Goal: Complete application form: Complete application form

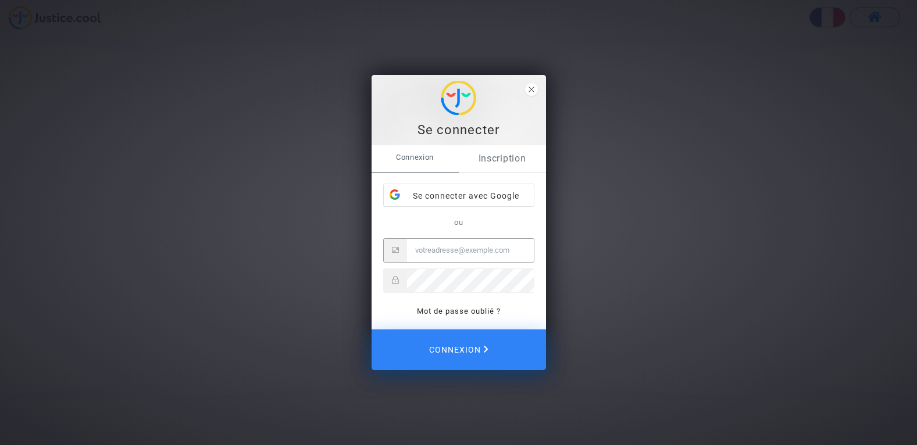
click at [505, 158] on link "Inscription" at bounding box center [502, 158] width 87 height 27
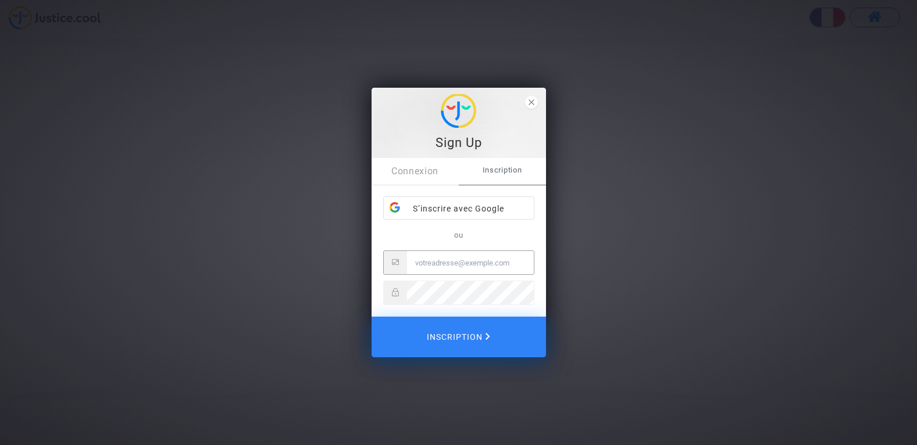
click at [440, 260] on input "Email" at bounding box center [470, 262] width 127 height 23
drag, startPoint x: 440, startPoint y: 260, endPoint x: 284, endPoint y: 274, distance: 156.5
click at [284, 274] on div "Sign Up Connexion Inscription S’inscrire avec Google ou Inscription" at bounding box center [458, 222] width 917 height 445
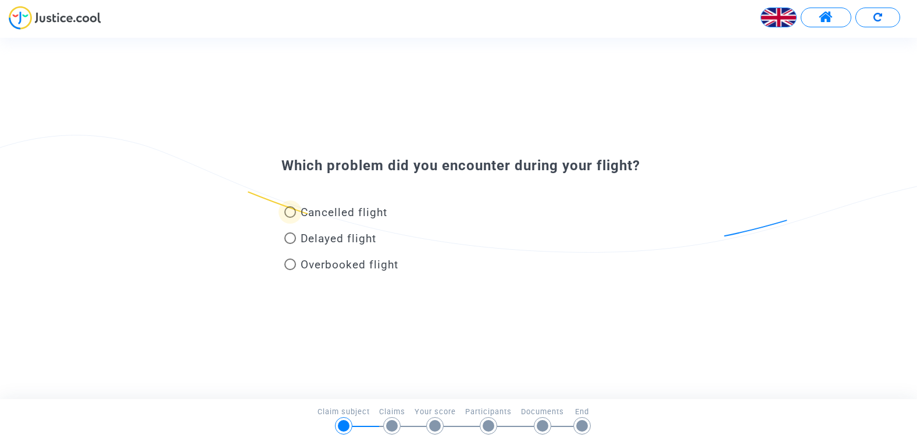
click at [350, 211] on span "Cancelled flight" at bounding box center [344, 212] width 87 height 13
click at [290, 218] on input "Cancelled flight" at bounding box center [290, 218] width 1 height 1
radio input "true"
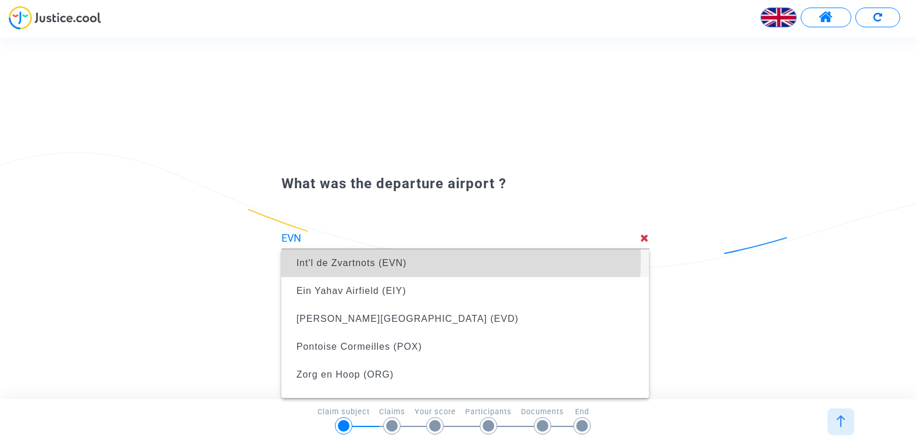
click at [376, 259] on span "Int'l de Zvartnots (EVN)" at bounding box center [352, 263] width 110 height 10
type input "Int'l de Zvartnots (EVN)"
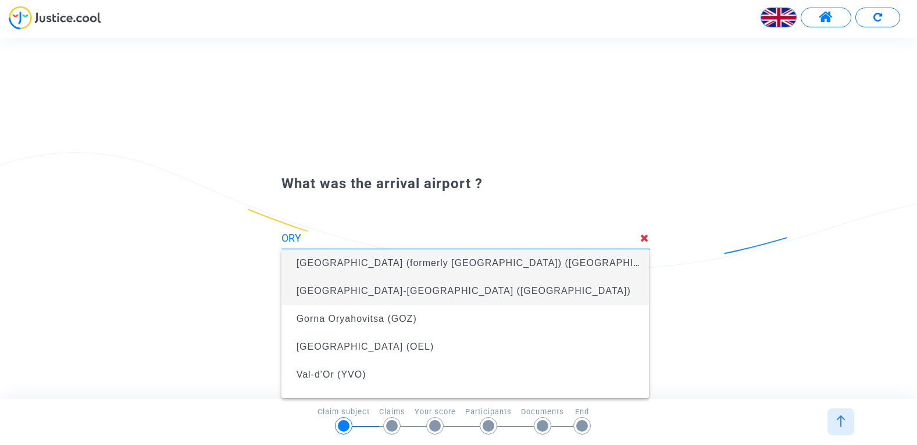
click at [384, 288] on span "Paris-Orly International Airport (ORY)" at bounding box center [464, 291] width 334 height 10
type input "Paris-Orly International Airport (ORY)"
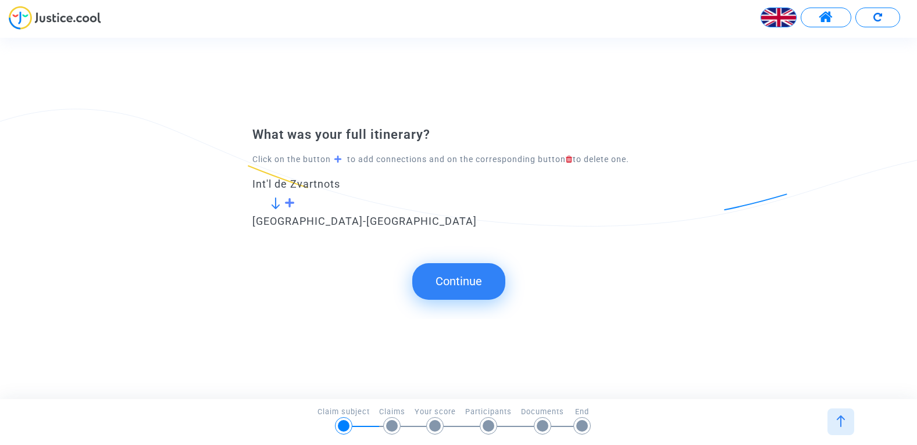
click at [469, 288] on button "Continue" at bounding box center [458, 281] width 93 height 36
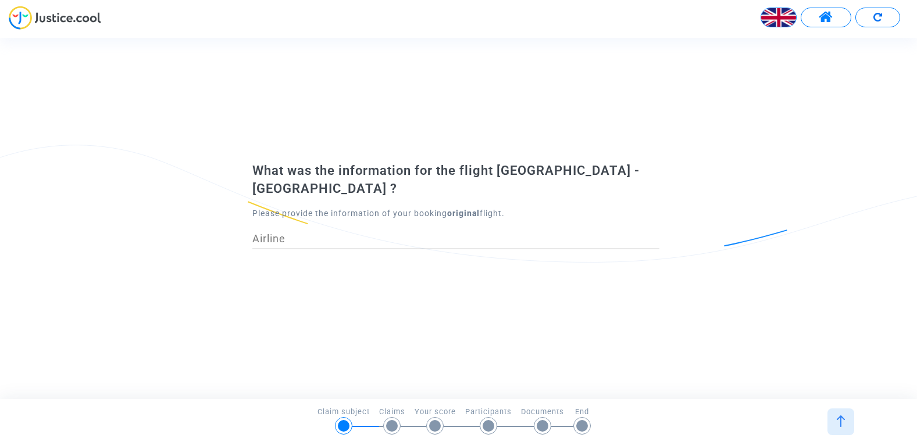
click at [436, 233] on input "Airline" at bounding box center [455, 239] width 407 height 12
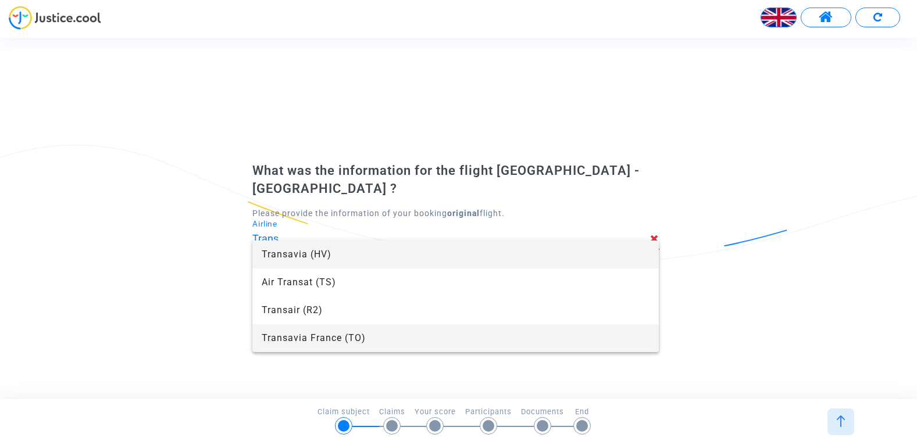
click at [335, 334] on span "Transavia France (TO)" at bounding box center [456, 338] width 388 height 28
type input "Transavia France"
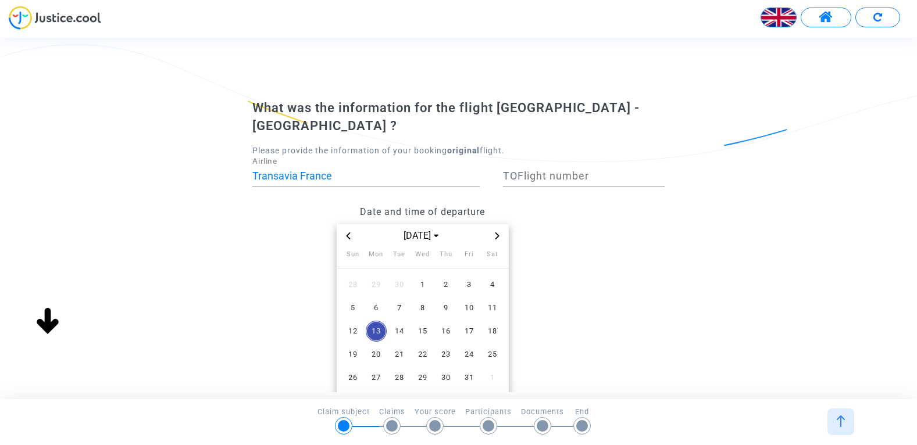
click at [349, 233] on icon "Previous month" at bounding box center [348, 236] width 7 height 7
click at [355, 321] on span "10" at bounding box center [352, 331] width 21 height 21
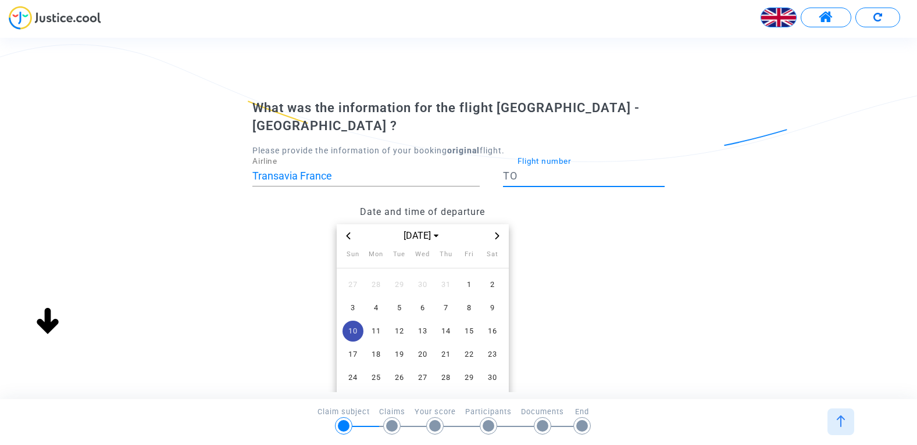
click at [535, 170] on input "Flight number" at bounding box center [590, 176] width 147 height 12
paste input "7499"
type input "7499"
click at [547, 251] on datetime "Aug 2025 Sun Mon Tue Wed Thu Fri Sat 27 28 29 30 31 1 2 3 4 5 6 7 8 9 10 11 12 …" at bounding box center [422, 351] width 341 height 254
click at [355, 321] on span "10" at bounding box center [352, 331] width 21 height 21
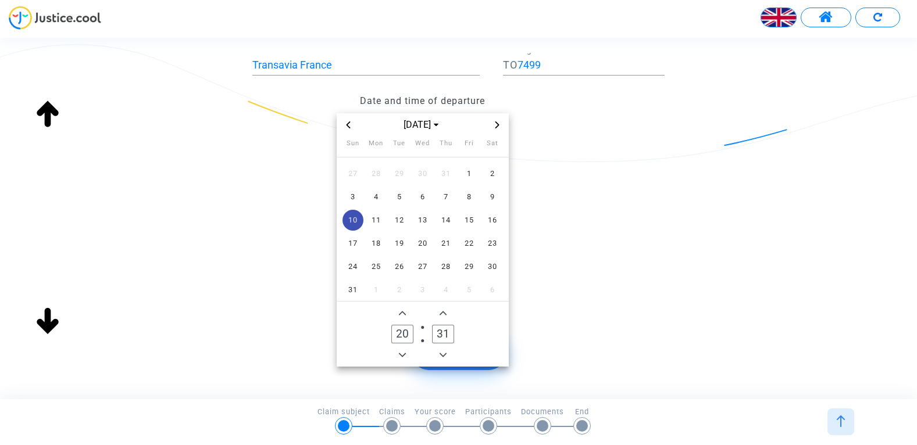
scroll to position [137, 0]
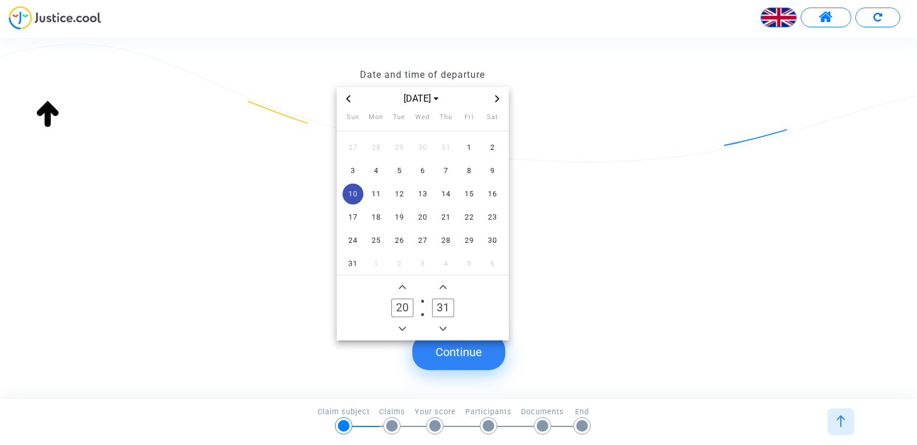
click at [407, 322] on span "Minus a hour" at bounding box center [402, 329] width 14 height 14
click at [408, 322] on button "Minus a hour" at bounding box center [402, 329] width 14 height 14
click at [409, 322] on button "Minus a hour" at bounding box center [402, 329] width 14 height 14
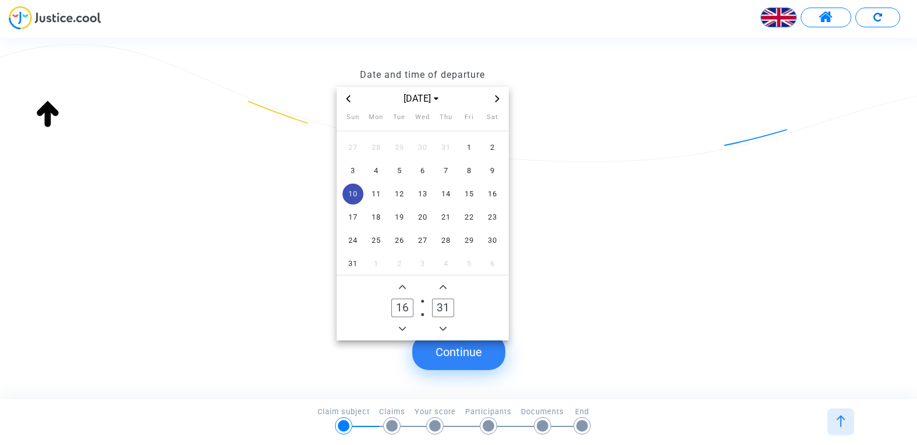
type input "15"
click at [440, 326] on icon "Minus a minute" at bounding box center [443, 329] width 7 height 7
type input "30"
click at [476, 283] on owl-date-time-timer "15 Hour 30 Minute" at bounding box center [423, 308] width 172 height 65
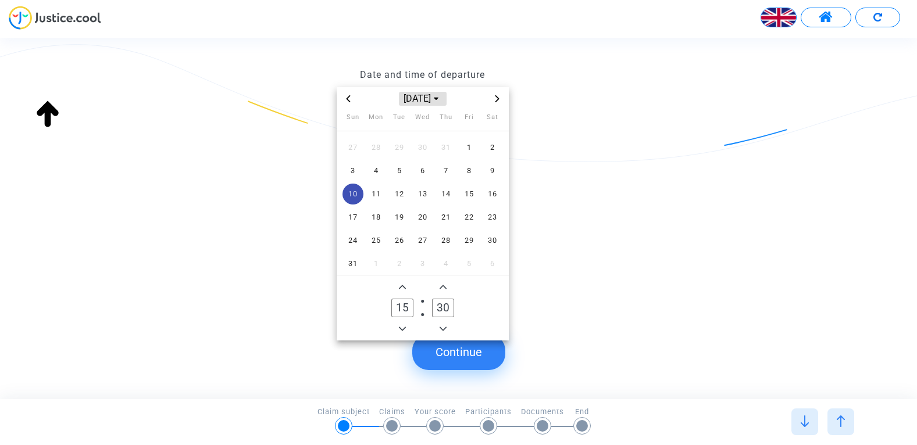
click at [427, 92] on span "Aug 2025" at bounding box center [423, 99] width 48 height 14
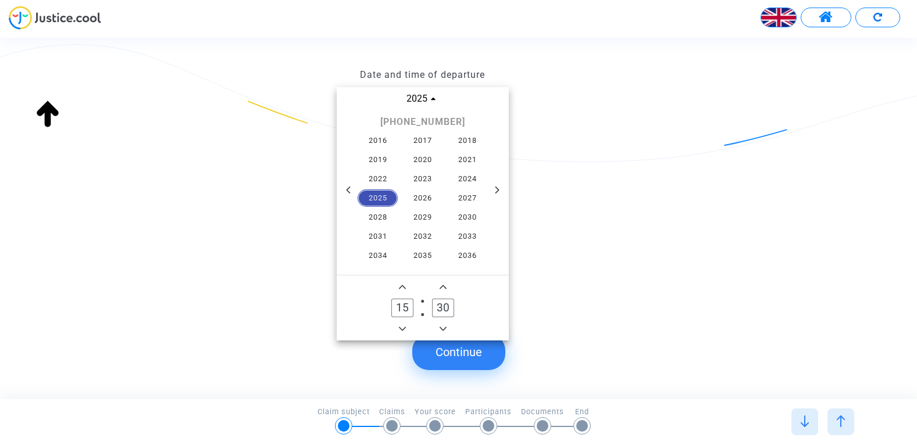
click at [384, 190] on span "2025" at bounding box center [378, 198] width 41 height 17
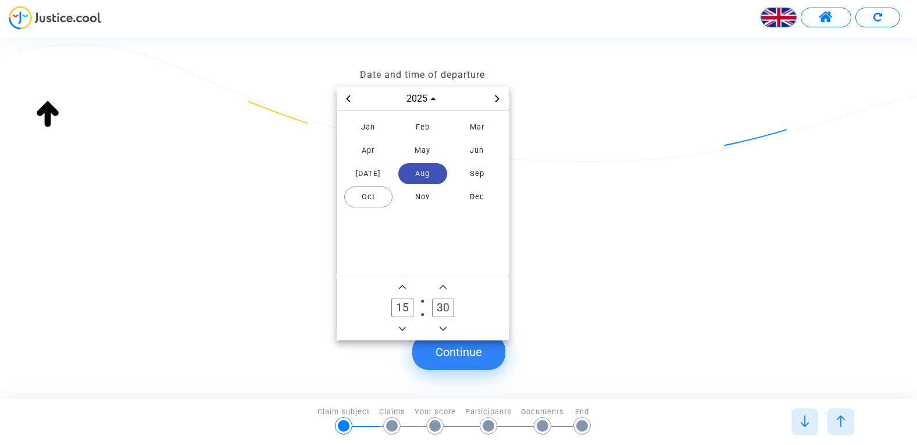
click at [419, 163] on span "Aug" at bounding box center [422, 173] width 49 height 21
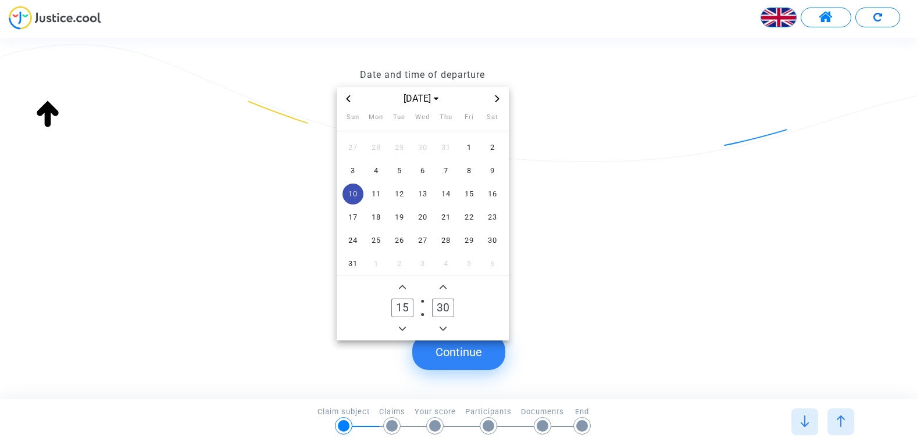
click at [355, 184] on span "10" at bounding box center [352, 194] width 21 height 21
click at [453, 351] on button "Continue" at bounding box center [458, 352] width 93 height 36
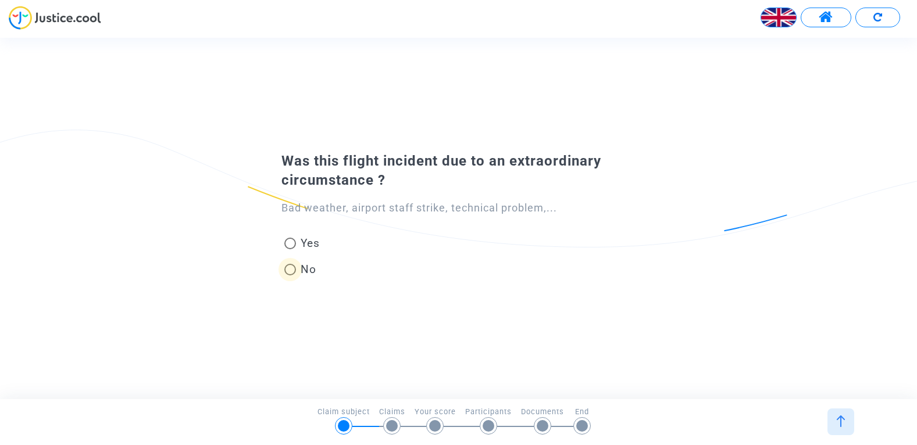
click at [294, 269] on span at bounding box center [290, 270] width 12 height 12
click at [290, 276] on input "No" at bounding box center [290, 276] width 1 height 1
radio input "true"
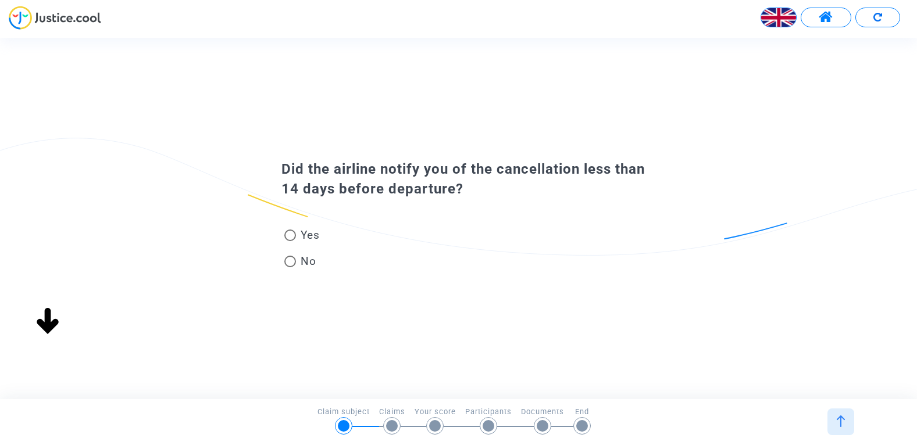
scroll to position [0, 0]
drag, startPoint x: 290, startPoint y: 263, endPoint x: 326, endPoint y: 213, distance: 61.2
click at [326, 213] on div "Yes No" at bounding box center [458, 238] width 413 height 78
click at [288, 236] on span at bounding box center [290, 236] width 12 height 12
click at [290, 241] on input "Yes" at bounding box center [290, 241] width 1 height 1
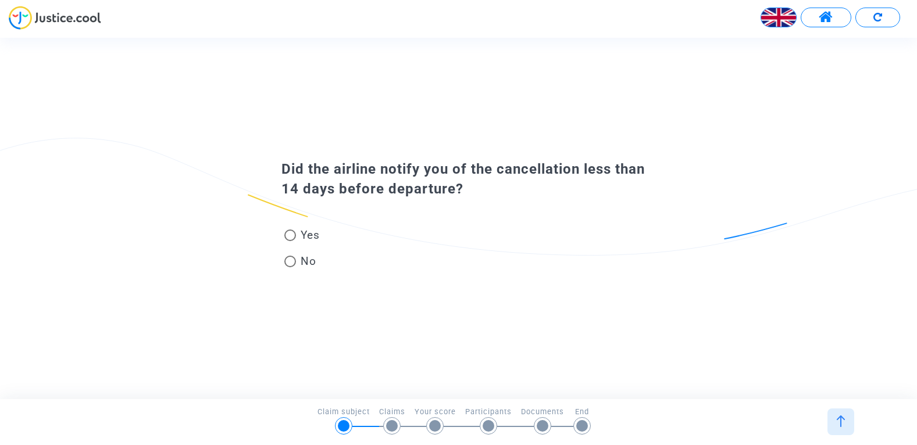
radio input "true"
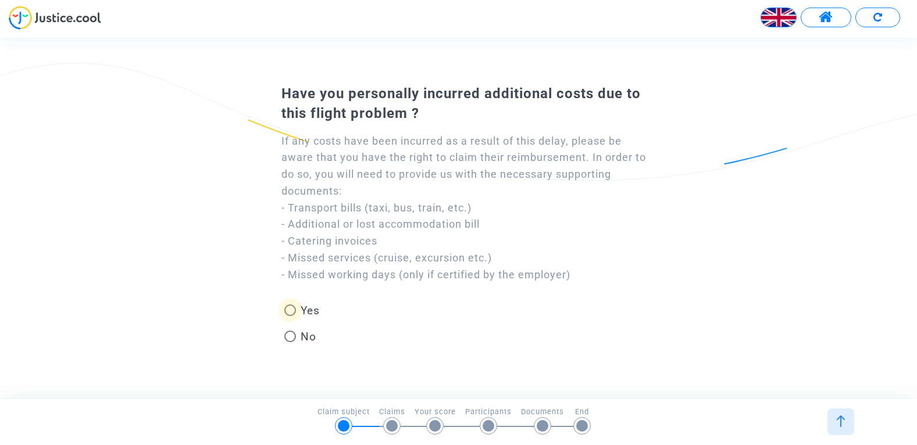
click at [293, 312] on span at bounding box center [290, 311] width 12 height 12
click at [290, 316] on input "Yes" at bounding box center [290, 316] width 1 height 1
radio input "true"
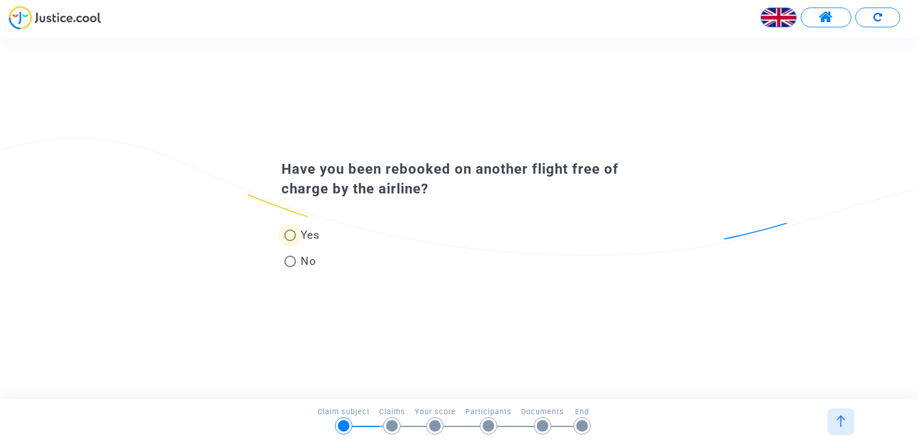
click at [294, 231] on span at bounding box center [290, 236] width 12 height 12
click at [290, 241] on input "Yes" at bounding box center [290, 241] width 1 height 1
radio input "true"
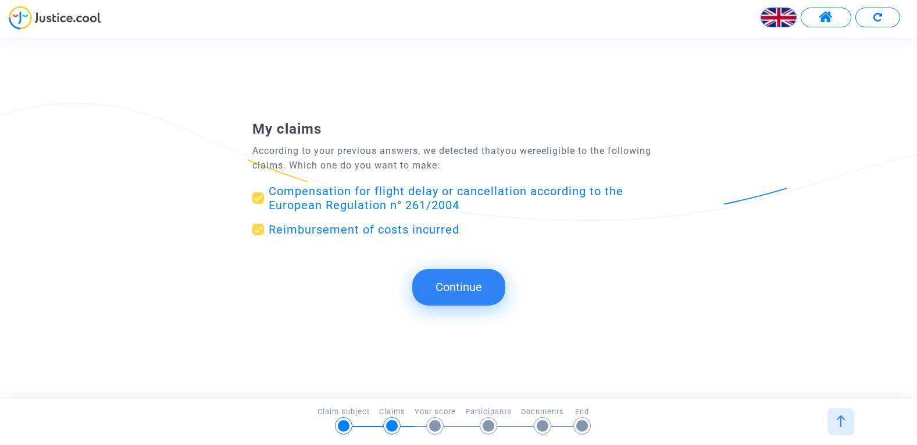
click at [455, 280] on button "Continue" at bounding box center [458, 287] width 93 height 36
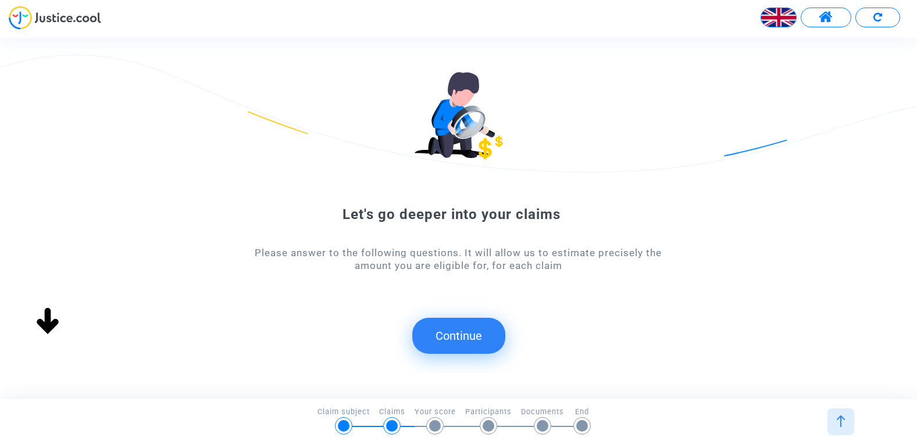
click at [473, 326] on button "Continue" at bounding box center [458, 336] width 93 height 36
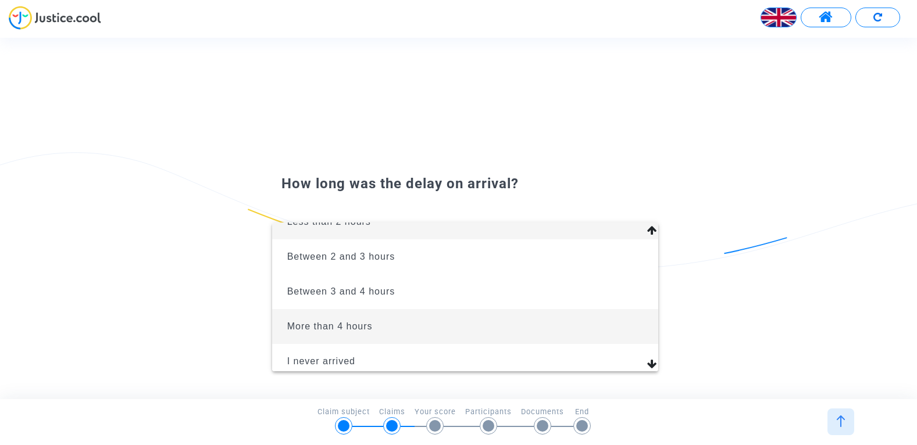
scroll to position [26, 0]
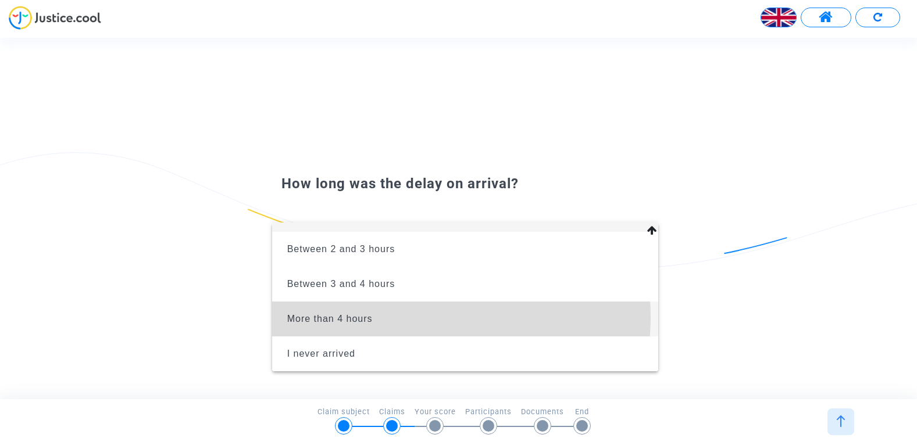
click at [411, 317] on span "More than 4 hours" at bounding box center [465, 319] width 368 height 35
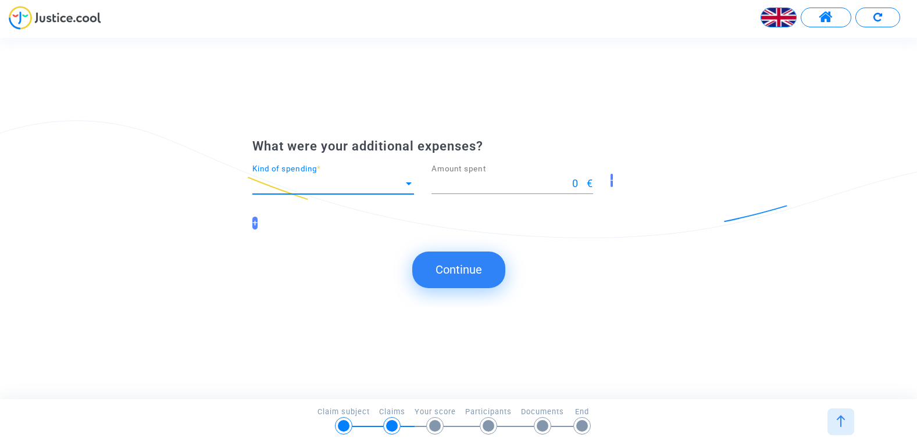
click at [377, 184] on span "Kind of spending" at bounding box center [327, 184] width 151 height 12
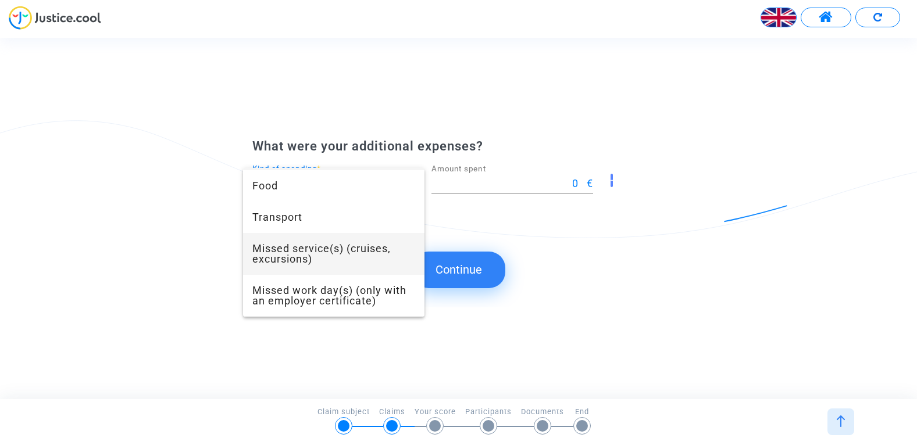
scroll to position [0, 0]
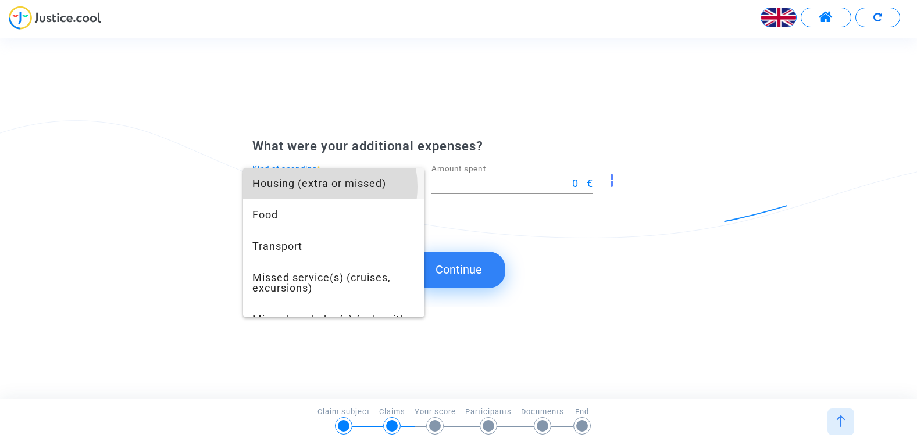
click at [320, 187] on span "Housing (extra or missed)" at bounding box center [333, 183] width 163 height 31
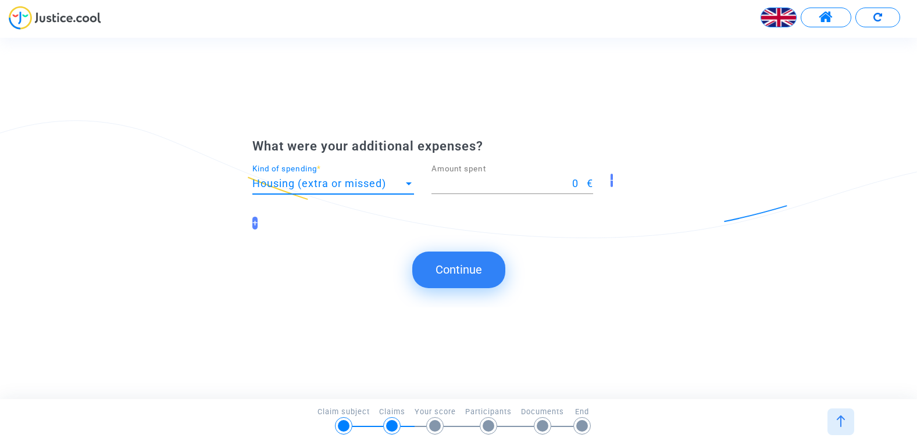
click at [370, 187] on span "Housing (extra or missed)" at bounding box center [319, 183] width 134 height 12
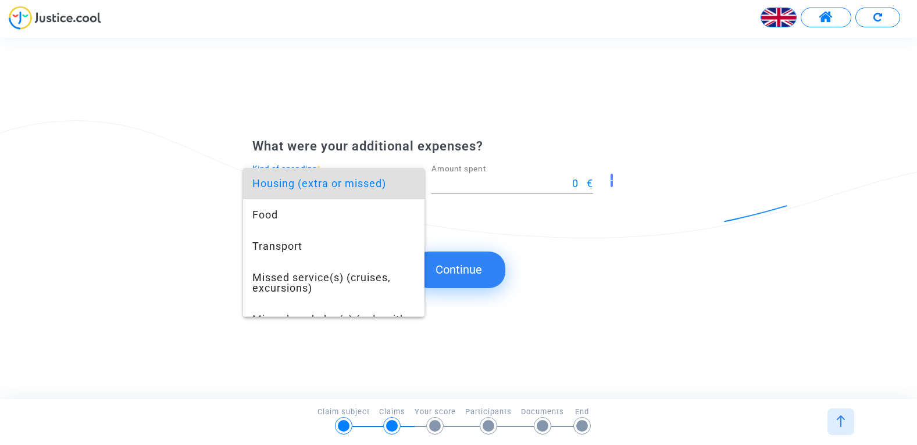
click at [694, 179] on div at bounding box center [458, 222] width 917 height 445
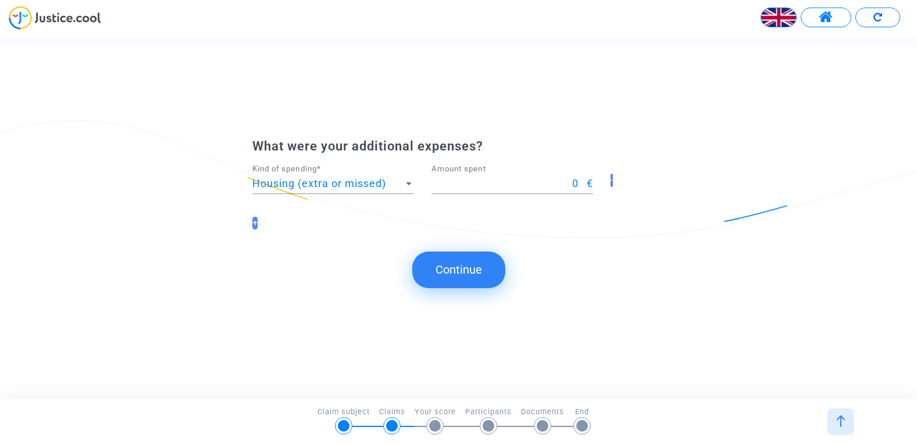
click at [718, 140] on div "What were your additional expenses? Housing (extra or missed) Kind of spending …" at bounding box center [458, 218] width 917 height 361
click at [734, 122] on div "What were your additional expenses? Housing (extra or missed) Kind of spending …" at bounding box center [458, 217] width 917 height 195
click at [746, 85] on div "What were your additional expenses? Housing (extra or missed) Kind of spending …" at bounding box center [458, 218] width 917 height 361
click at [505, 109] on div "What were your additional expenses? Housing (extra or missed) Kind of spending …" at bounding box center [458, 218] width 917 height 361
click at [256, 223] on button "+" at bounding box center [254, 223] width 5 height 13
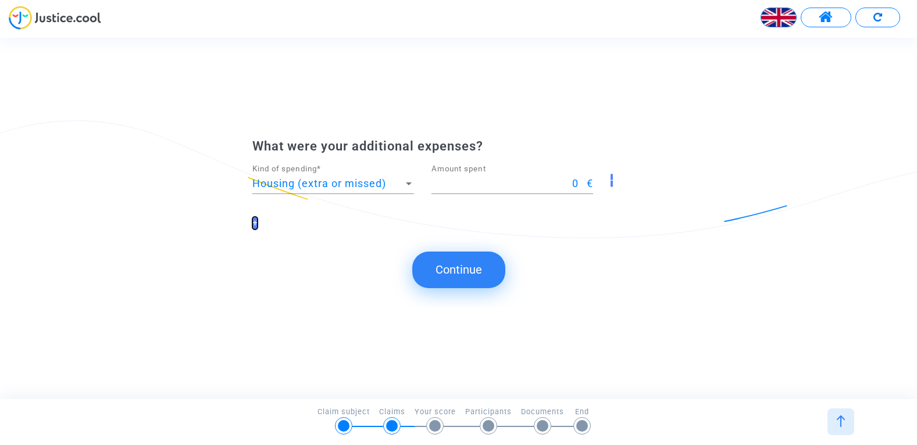
click at [254, 221] on button "+" at bounding box center [254, 223] width 5 height 13
click at [253, 220] on button "+" at bounding box center [254, 223] width 5 height 13
click at [843, 192] on div "What were your additional expenses? Housing (extra or missed) Kind of spending …" at bounding box center [458, 189] width 917 height 103
click at [610, 180] on div "-" at bounding box center [638, 186] width 72 height 43
click at [461, 265] on button "Continue" at bounding box center [458, 270] width 93 height 36
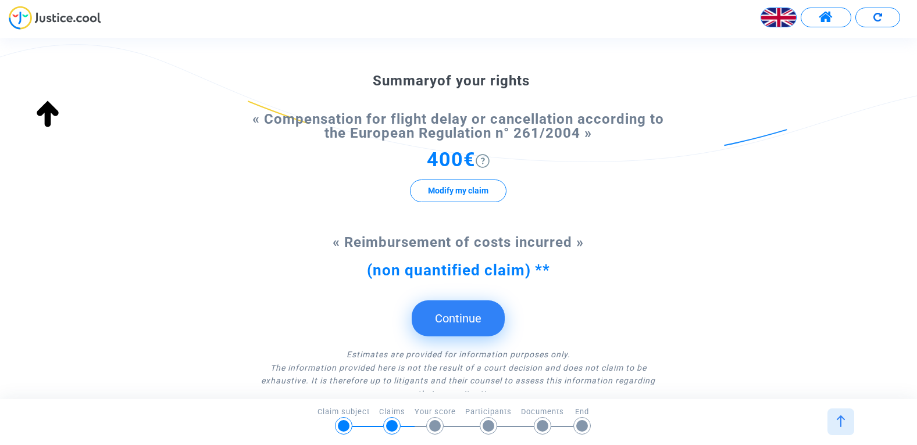
scroll to position [72, 0]
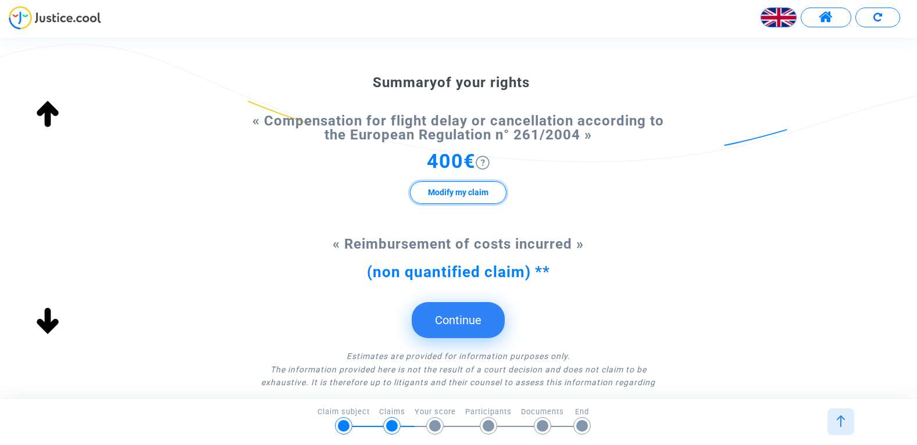
click at [462, 196] on button "Modify my claim" at bounding box center [458, 192] width 97 height 23
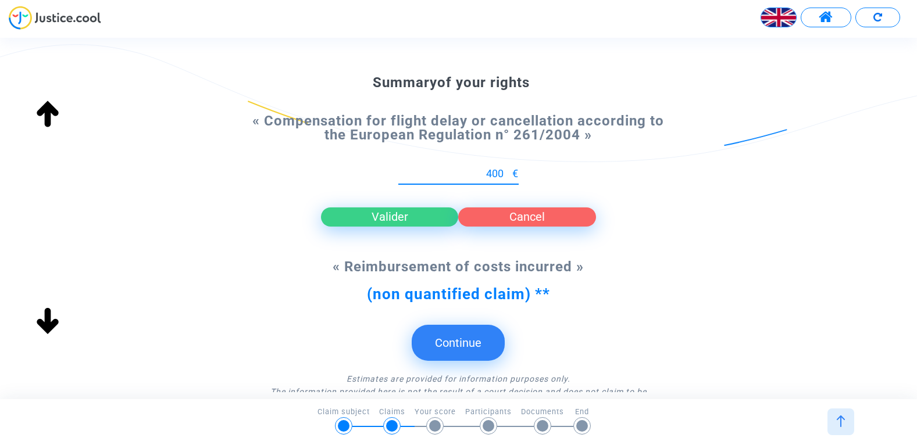
click at [422, 217] on button "Valider" at bounding box center [390, 217] width 138 height 19
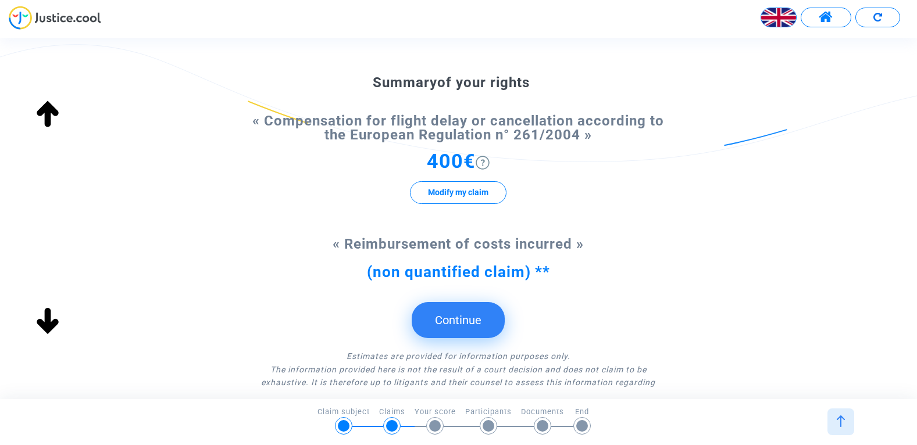
click at [454, 322] on button "Continue" at bounding box center [458, 320] width 93 height 36
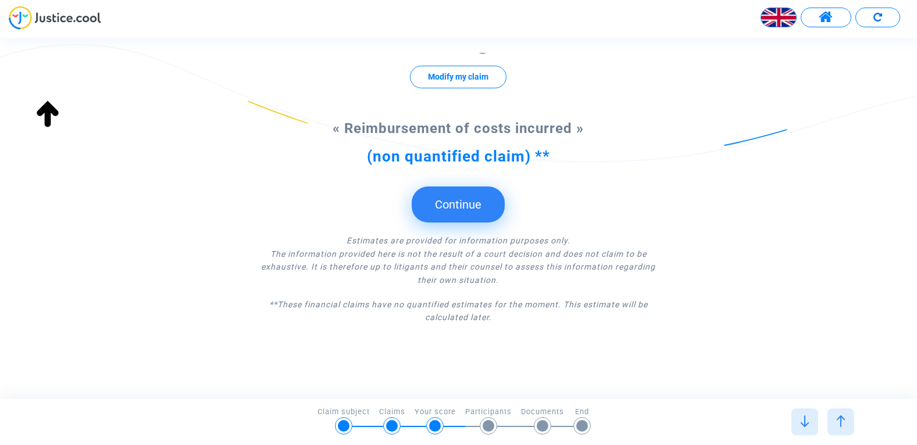
scroll to position [188, 0]
click at [478, 213] on button "Continue" at bounding box center [458, 204] width 93 height 36
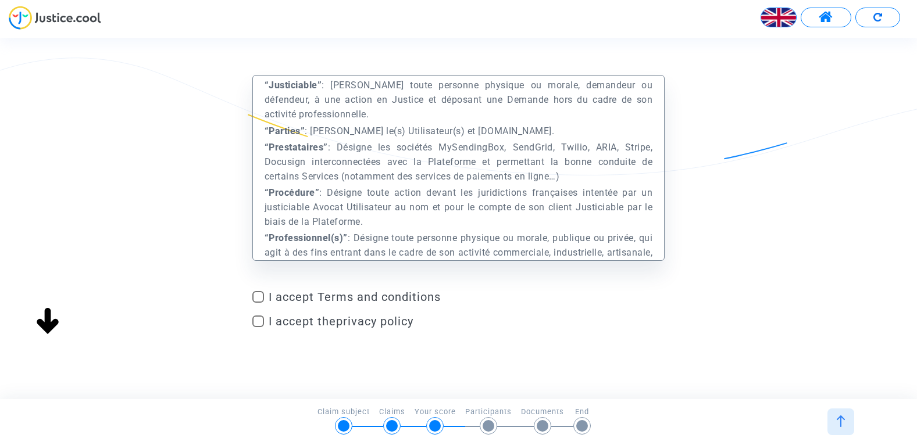
click at [258, 297] on span at bounding box center [258, 297] width 12 height 12
click at [258, 303] on input "I accept Terms and conditions" at bounding box center [258, 303] width 1 height 1
checkbox input "true"
click at [256, 320] on span at bounding box center [258, 322] width 12 height 12
click at [258, 327] on input "I accept the privacy policy" at bounding box center [258, 327] width 1 height 1
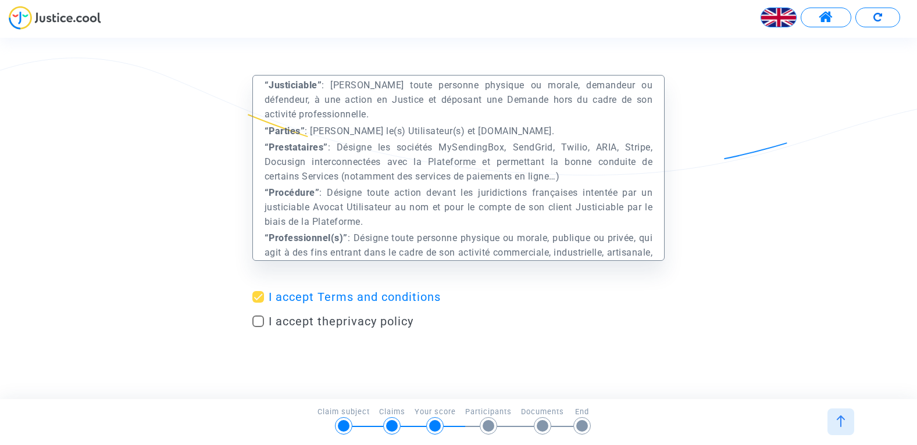
checkbox input "true"
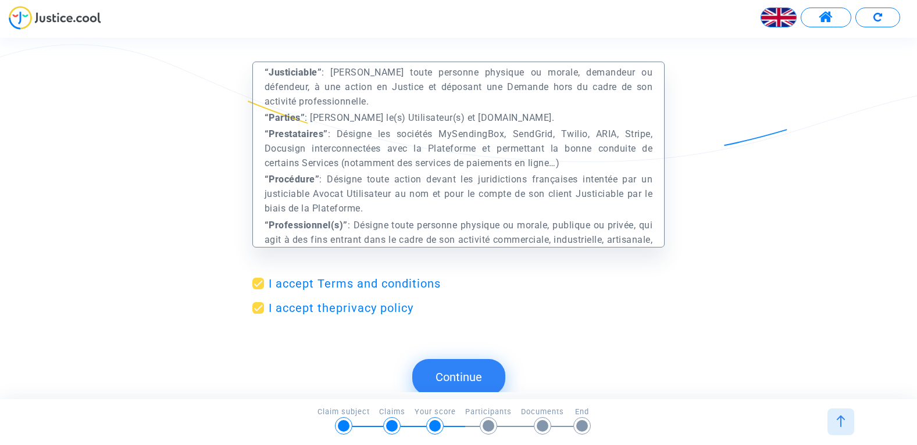
click at [459, 371] on button "Continue" at bounding box center [458, 377] width 93 height 36
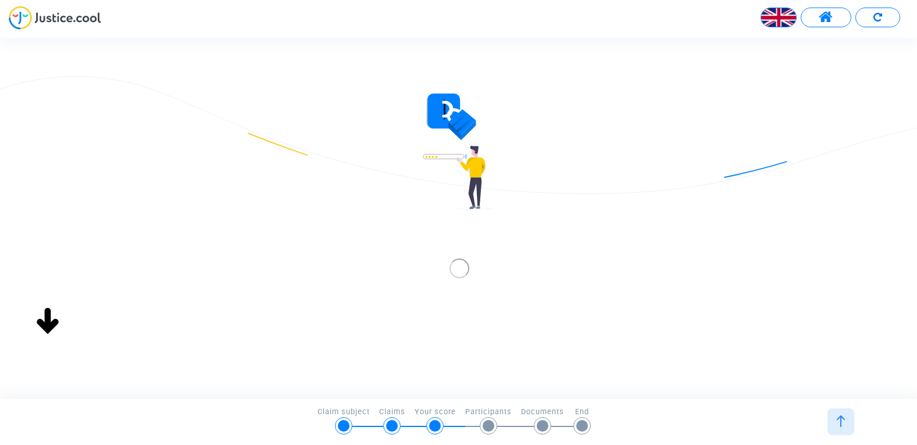
scroll to position [0, 0]
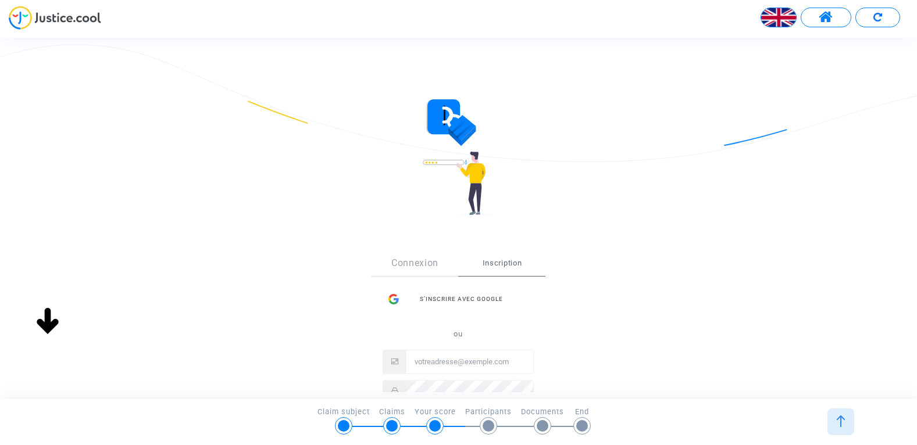
click at [758, 49] on div "Sign Up Connexion Inscription S’inscrire avec Google ou Inscription" at bounding box center [458, 218] width 917 height 348
click at [436, 362] on input "Email" at bounding box center [469, 362] width 127 height 23
paste input "[EMAIL_ADDRESS][PERSON_NAME][DOMAIN_NAME]"
type input "[EMAIL_ADDRESS][PERSON_NAME][DOMAIN_NAME]"
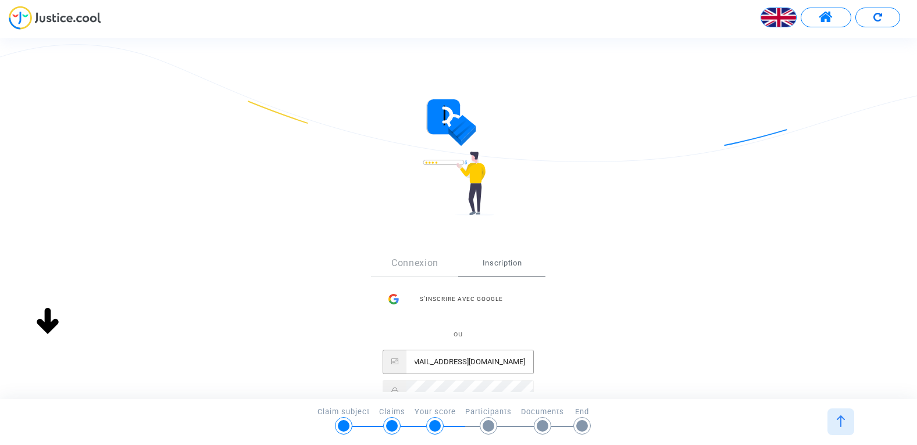
scroll to position [0, 0]
click at [640, 318] on div "Sign Up Connexion Inscription S’inscrire avec Google ou hakyandukht.poghosyan@p…" at bounding box center [458, 352] width 413 height 251
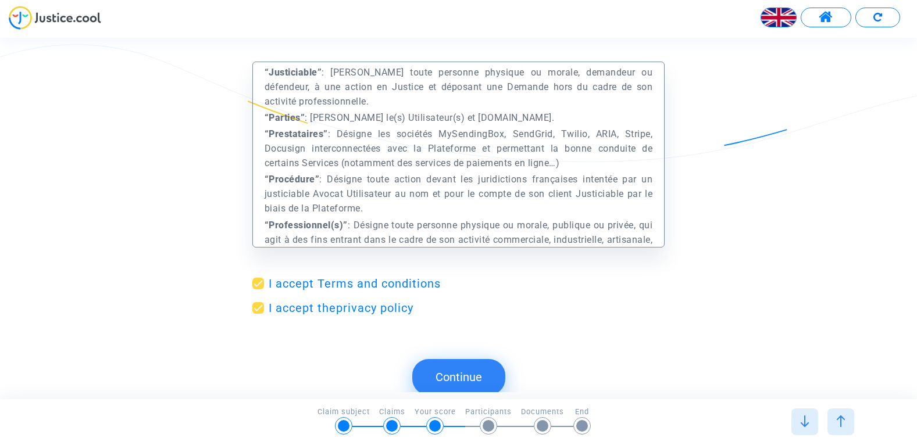
scroll to position [13, 0]
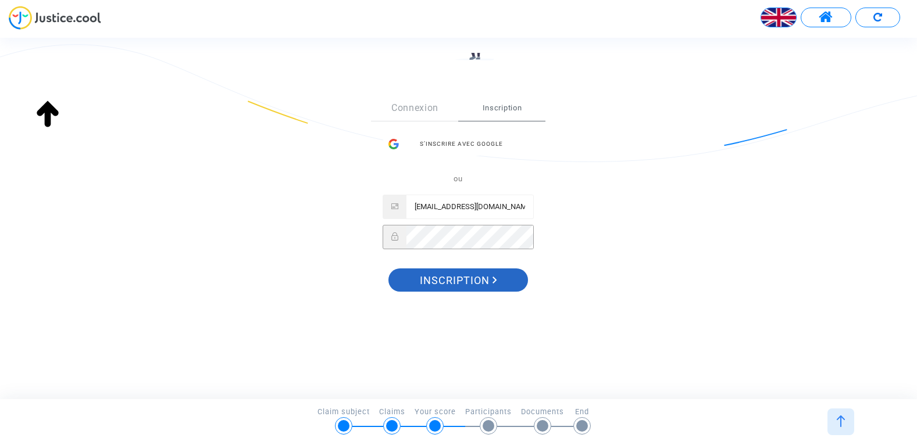
click at [456, 281] on span "Inscription" at bounding box center [458, 281] width 77 height 24
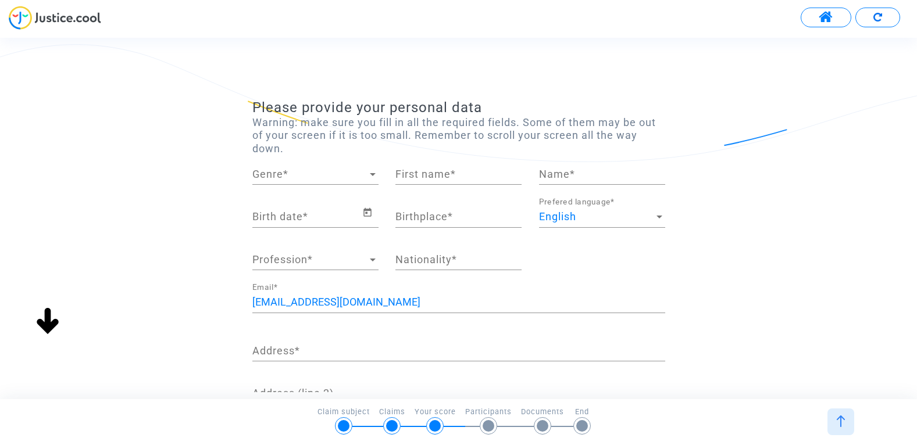
click at [335, 173] on span "Genre" at bounding box center [310, 175] width 116 height 12
click at [334, 173] on span "Female" at bounding box center [321, 174] width 139 height 31
click at [408, 174] on input "First name *" at bounding box center [458, 175] width 126 height 12
paste input "[EMAIL_ADDRESS][PERSON_NAME][DOMAIN_NAME]"
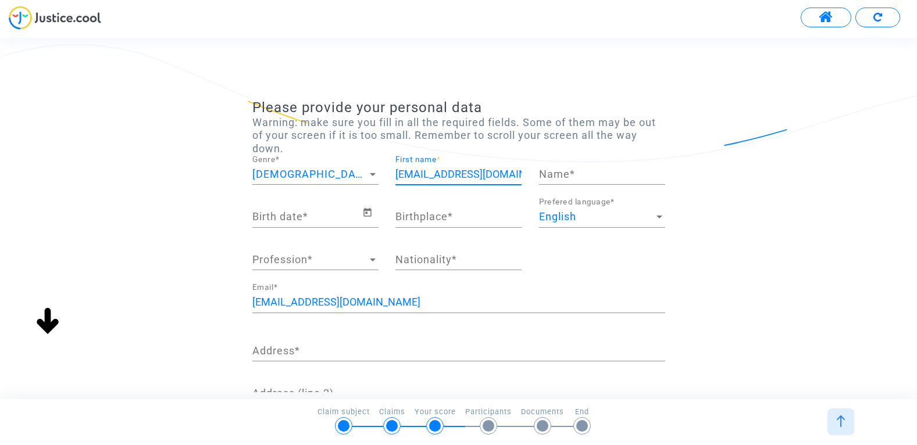
drag, startPoint x: 405, startPoint y: 174, endPoint x: 371, endPoint y: 173, distance: 34.3
click at [371, 173] on div "Female Genre * hakyandukht.poghosyan@passenger.am First name * Name *" at bounding box center [459, 176] width 430 height 43
click at [399, 170] on input "[EMAIL_ADDRESS][PERSON_NAME][DOMAIN_NAME]" at bounding box center [458, 175] width 126 height 12
drag, startPoint x: 456, startPoint y: 174, endPoint x: 524, endPoint y: 180, distance: 68.3
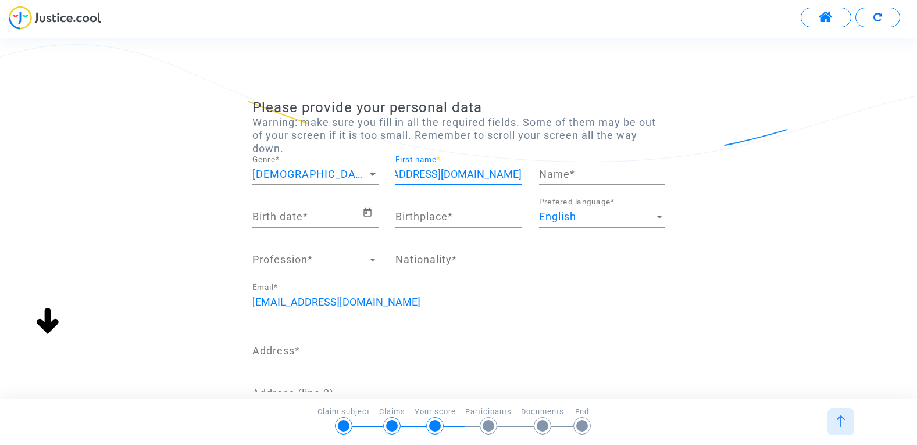
click at [524, 180] on div "Hakyandukht.poghosyan@passenger.am First name *" at bounding box center [459, 176] width 144 height 43
type input "Hakyandukht"
click at [583, 177] on input "Name *" at bounding box center [602, 175] width 126 height 12
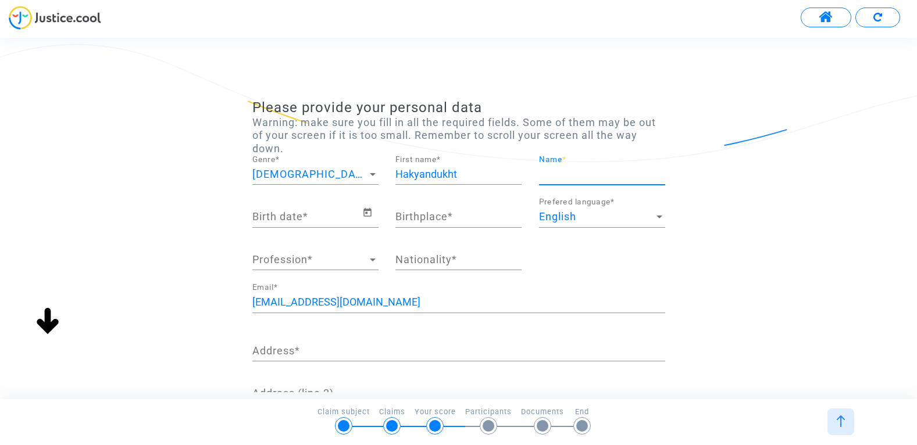
paste input ".poghosyan@passenger.am"
drag, startPoint x: 590, startPoint y: 174, endPoint x: 694, endPoint y: 183, distance: 104.4
click at [694, 183] on div "Please provide your personal data Warning: make sure you fill in all the requir…" at bounding box center [458, 357] width 917 height 516
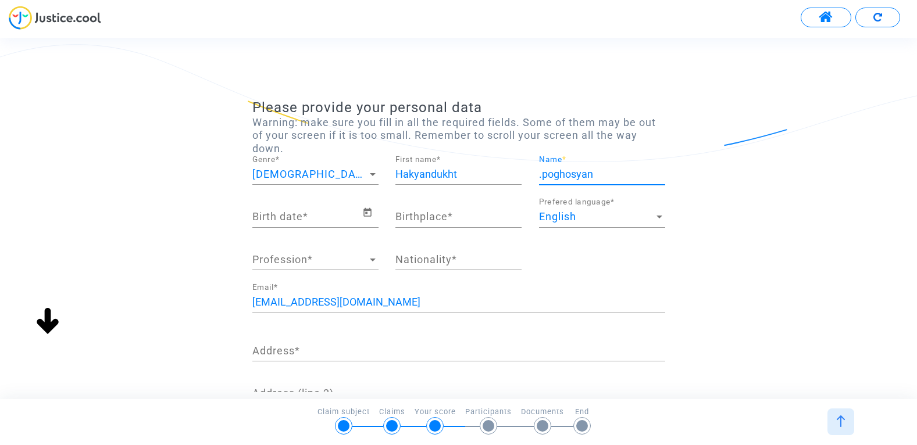
type input "[PERSON_NAME]"
click at [758, 165] on div "Please provide your personal data Warning: make sure you fill in all the requir…" at bounding box center [458, 357] width 917 height 516
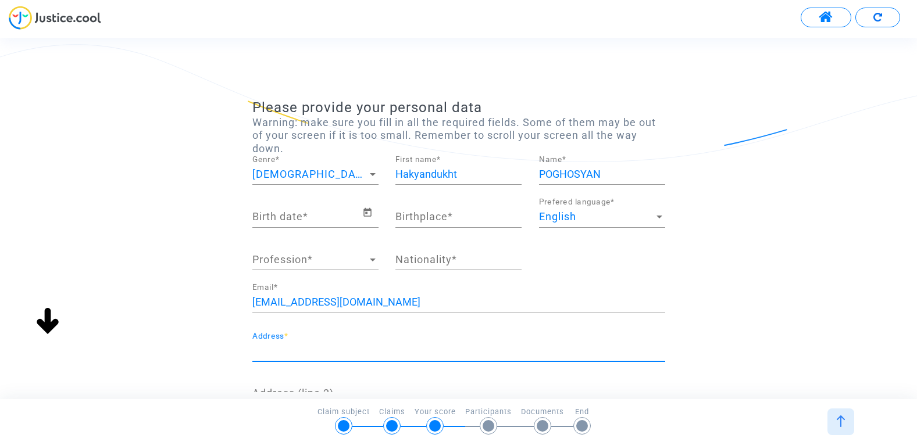
click at [280, 350] on input "Address *" at bounding box center [458, 351] width 413 height 12
paste input "[GEOGRAPHIC_DATA][STREET_ADDRESS]"
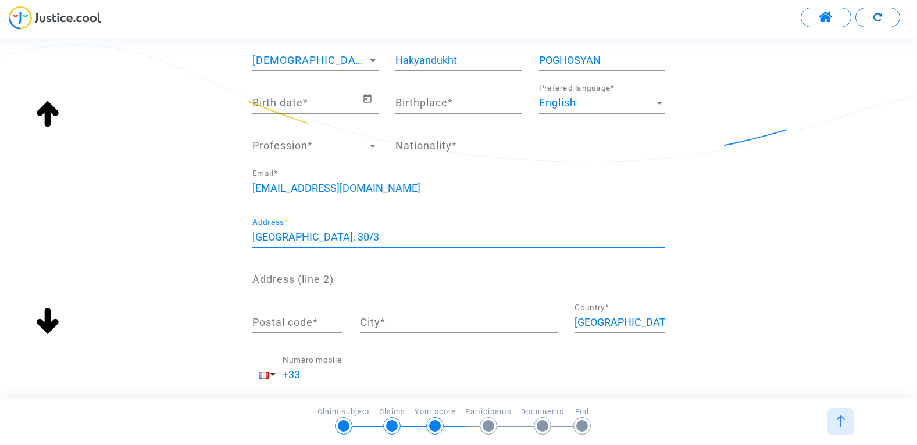
scroll to position [116, 0]
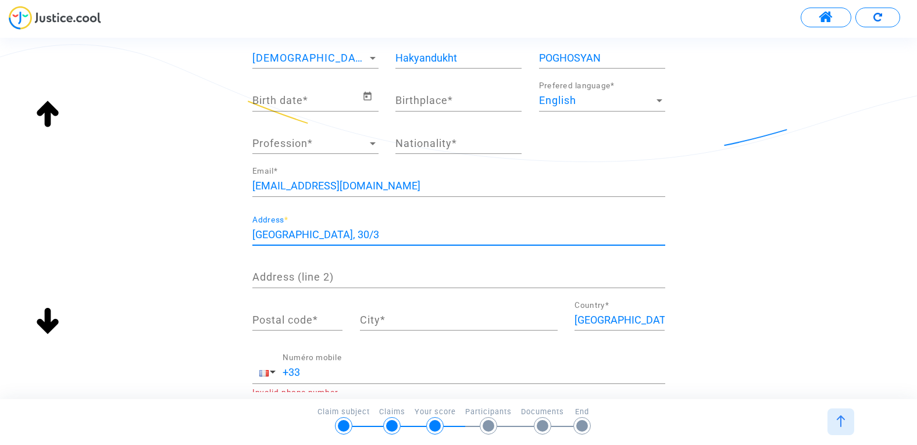
type input "[GEOGRAPHIC_DATA][STREET_ADDRESS]"
click at [327, 279] on input "Address (line 2)" at bounding box center [458, 278] width 413 height 12
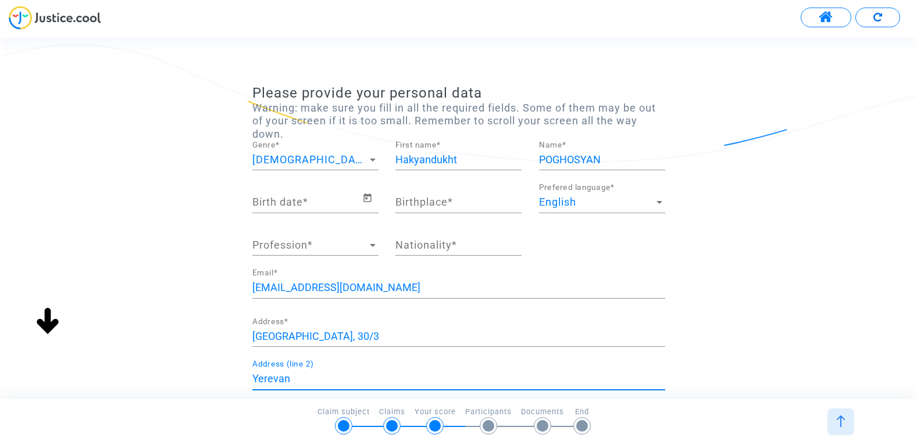
scroll to position [0, 0]
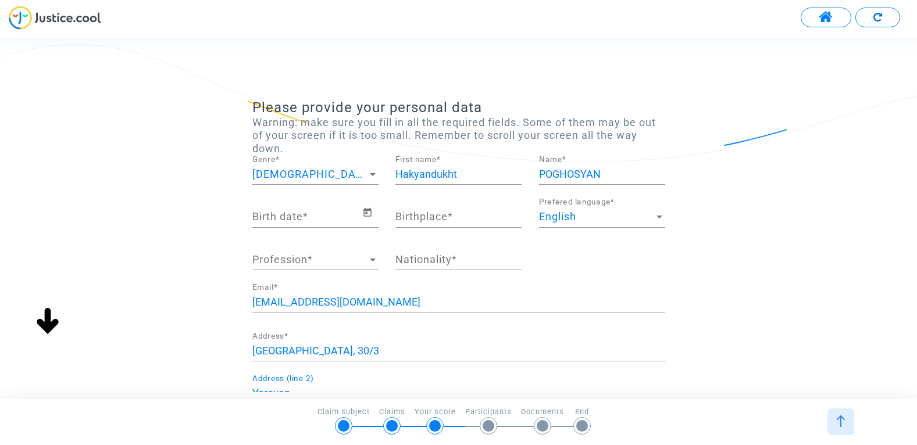
type input "Yerevan"
click at [435, 261] on input "Nationality *" at bounding box center [458, 260] width 126 height 12
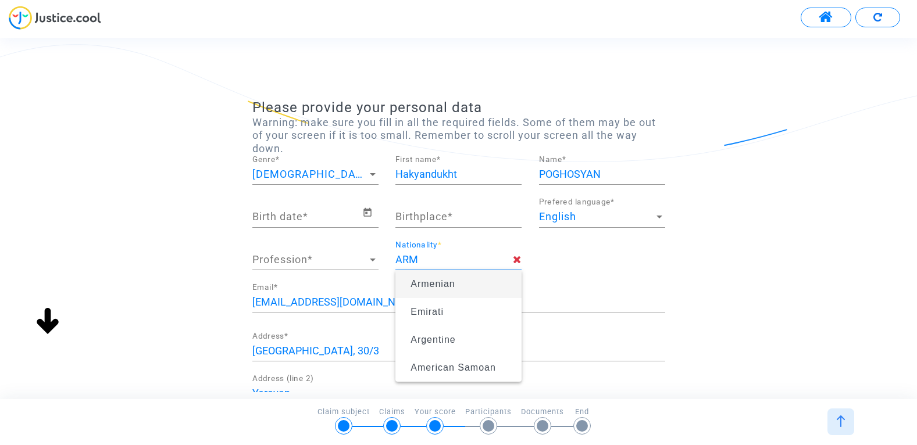
click at [421, 285] on span "Armenian" at bounding box center [432, 284] width 44 height 10
type input "Armenian"
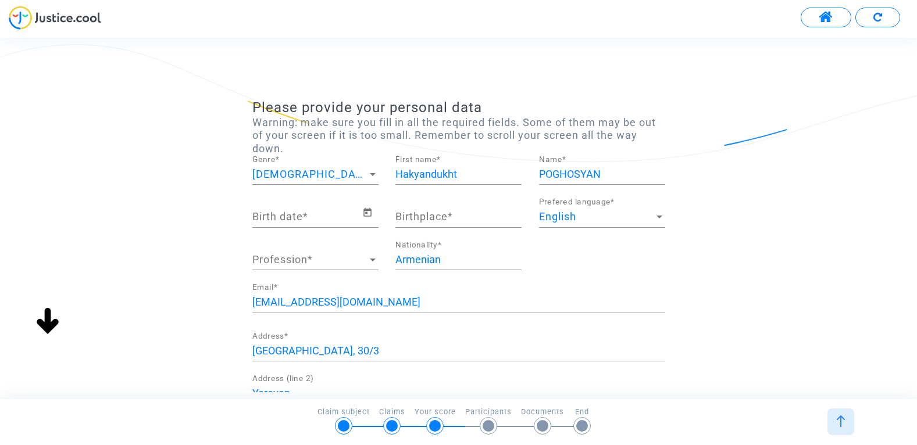
click at [334, 259] on span "Profession" at bounding box center [310, 260] width 116 height 12
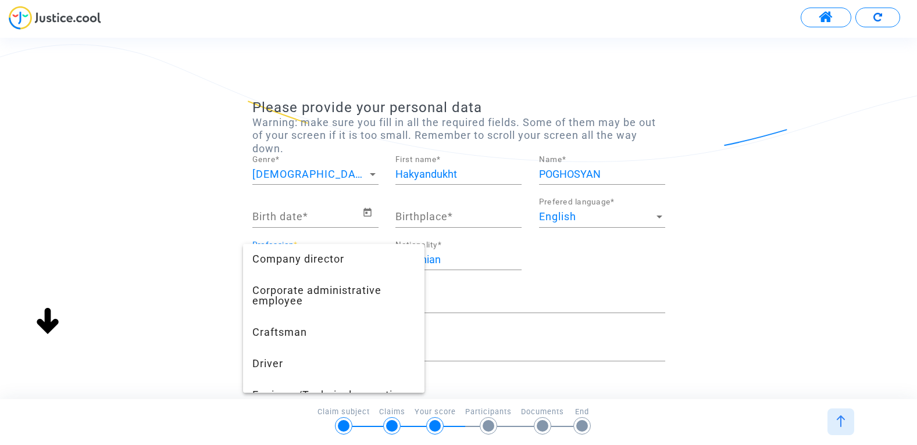
scroll to position [58, 0]
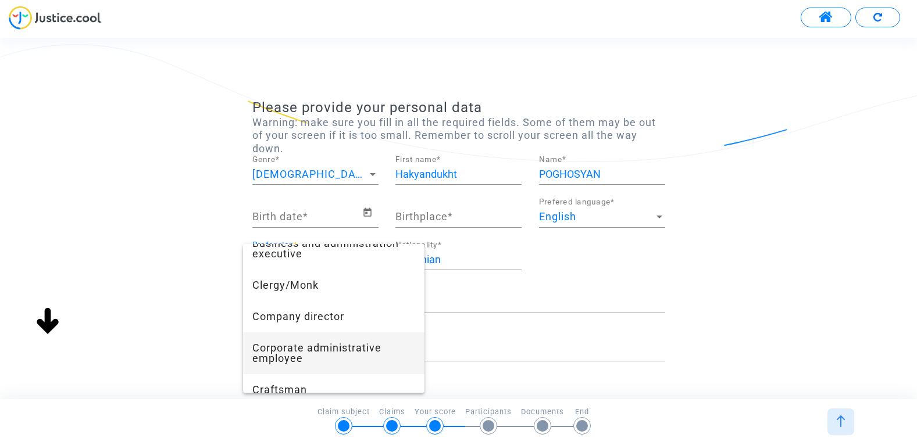
click at [326, 344] on span "Corporate administrative employee" at bounding box center [333, 354] width 163 height 42
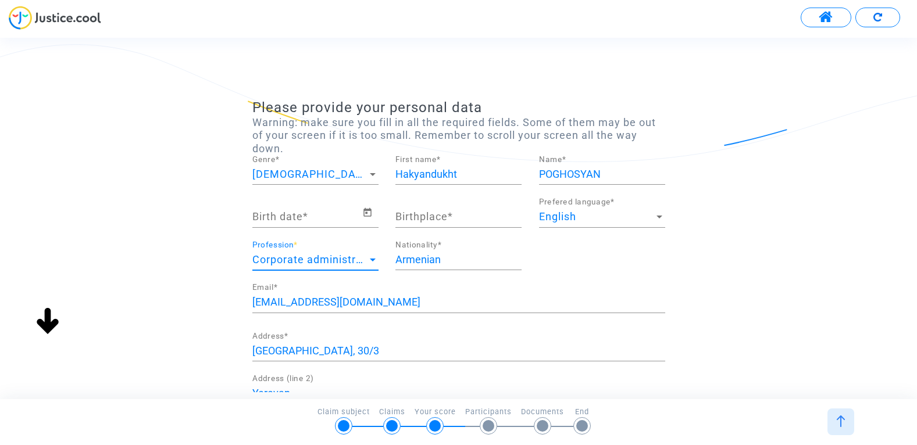
click at [631, 216] on div "English" at bounding box center [597, 217] width 116 height 12
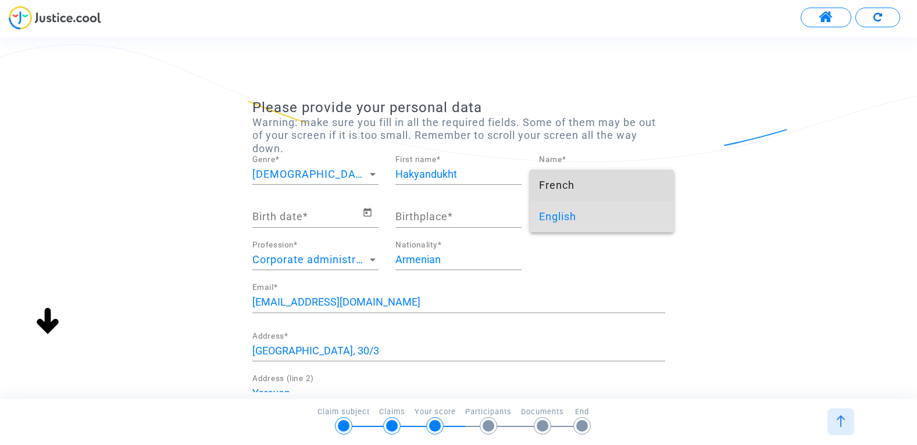
click at [612, 179] on span "French" at bounding box center [602, 185] width 126 height 31
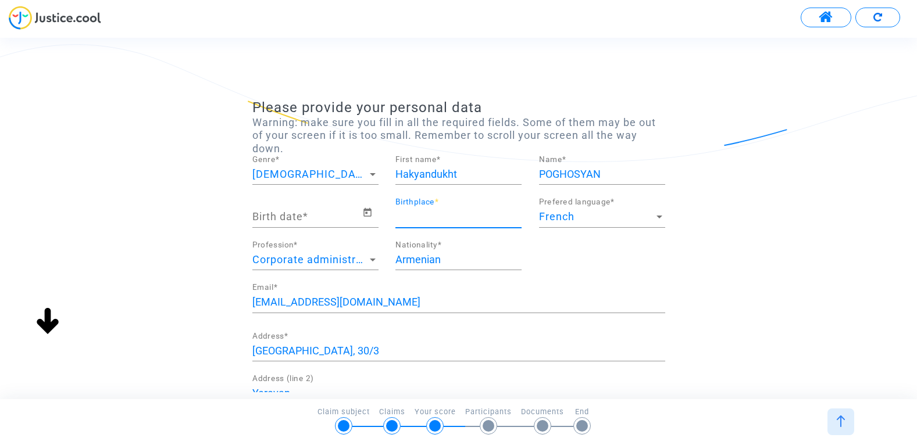
click at [428, 220] on input "Birthplace *" at bounding box center [458, 217] width 126 height 12
type input "Y"
type input "[GEOGRAPHIC_DATA]"
click at [748, 270] on div "Please provide your personal data Warning: make sure you fill in all the requir…" at bounding box center [458, 337] width 917 height 476
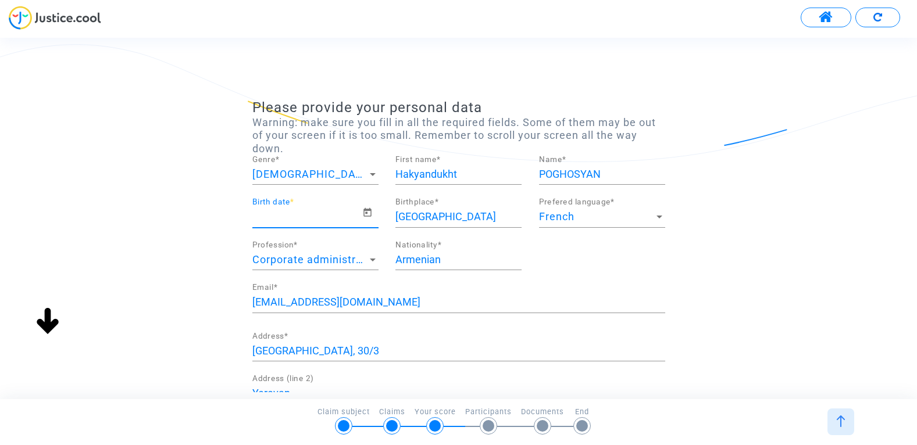
click at [278, 217] on input "Birth date *" at bounding box center [307, 217] width 110 height 12
click at [370, 213] on icon "Open calendar" at bounding box center [367, 213] width 10 height 14
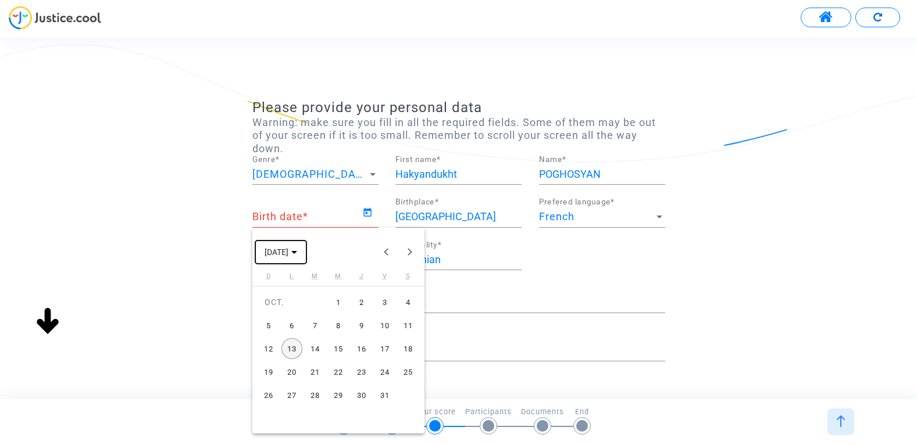
click at [297, 253] on icon "Choose month and year" at bounding box center [294, 252] width 6 height 3
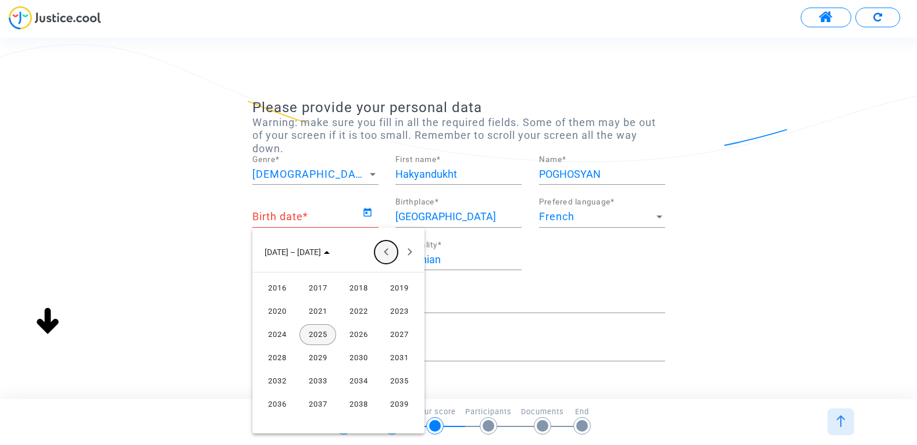
click at [391, 248] on button "Previous 24 years" at bounding box center [385, 252] width 23 height 23
click at [386, 255] on button "Previous 24 years" at bounding box center [385, 252] width 23 height 23
click at [318, 403] on div "1989" at bounding box center [317, 404] width 37 height 21
click at [319, 313] on div "FÉVR." at bounding box center [317, 311] width 37 height 21
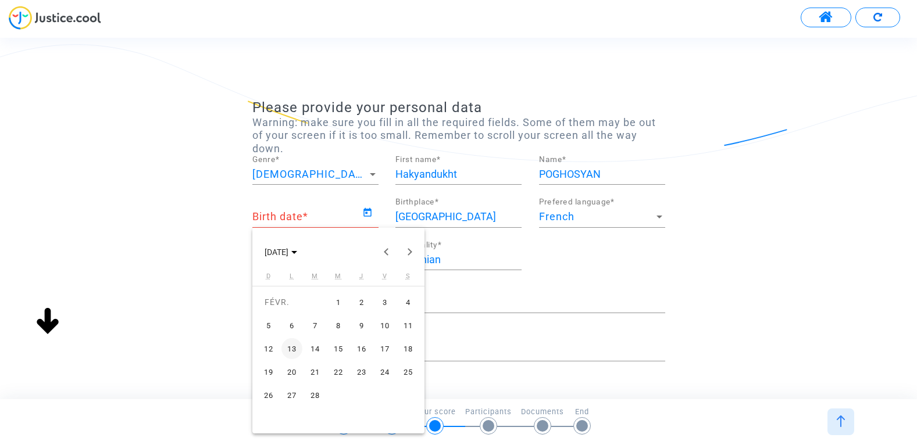
click at [406, 323] on div "11" at bounding box center [408, 325] width 21 height 21
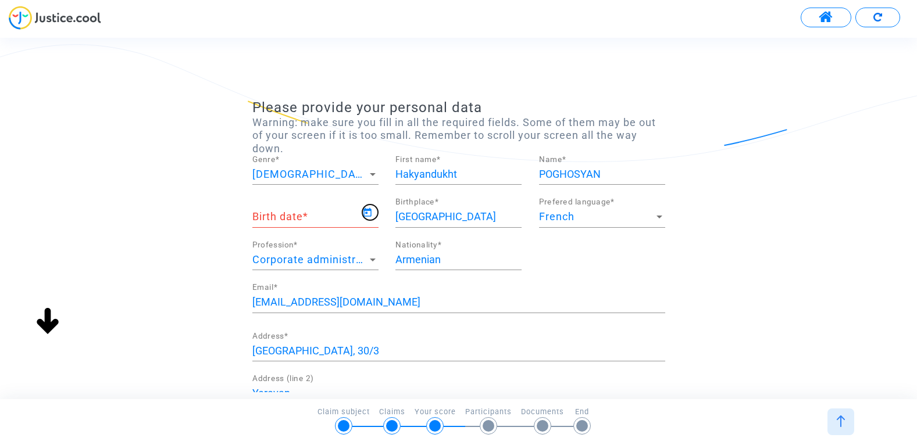
type input "[DATE]"
click at [750, 232] on div "Please provide your personal data Warning: make sure you fill in all the requir…" at bounding box center [458, 330] width 917 height 463
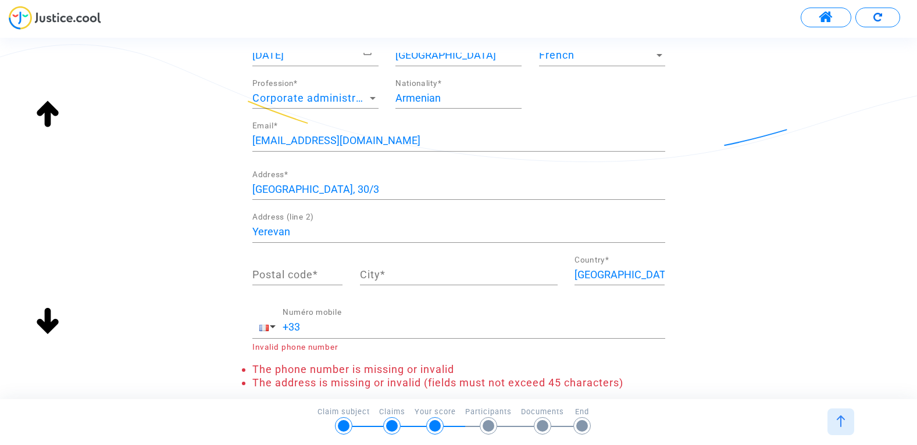
scroll to position [116, 0]
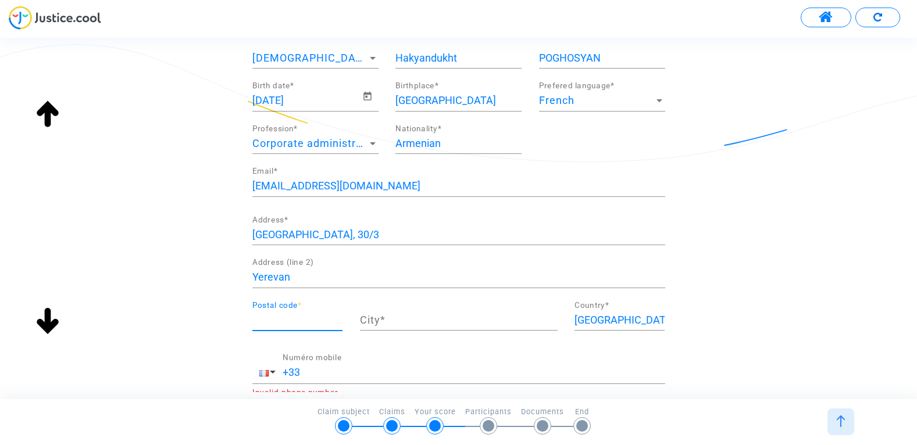
click at [274, 319] on input "Postal code *" at bounding box center [297, 321] width 90 height 12
type input "0081"
click at [387, 320] on input "City *" at bounding box center [459, 321] width 198 height 12
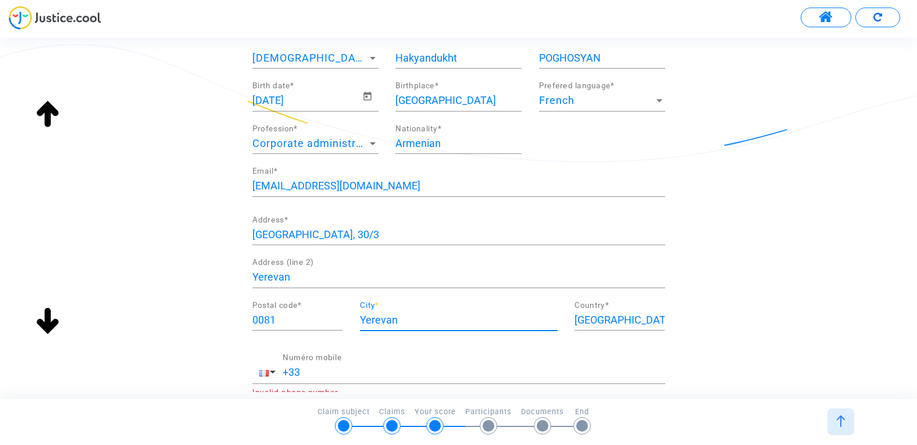
type input "Yerevan"
drag, startPoint x: 616, startPoint y: 322, endPoint x: 570, endPoint y: 324, distance: 46.5
click at [570, 324] on div "France Country *" at bounding box center [620, 322] width 108 height 43
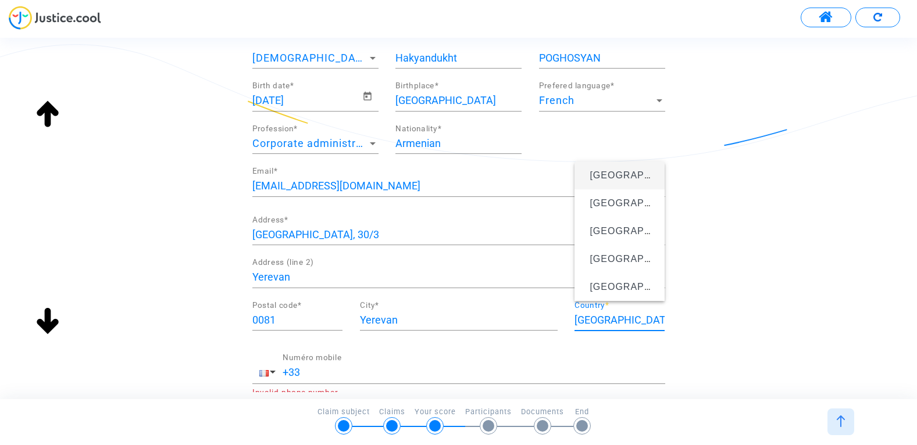
type input "[GEOGRAPHIC_DATA]"
click at [392, 376] on input "+33" at bounding box center [474, 373] width 383 height 12
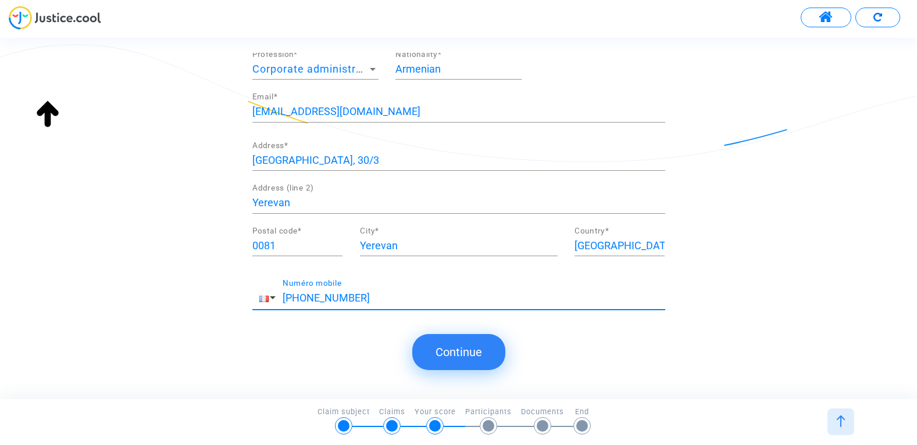
scroll to position [191, 0]
type input "[PHONE_NUMBER]"
click at [478, 357] on button "Continue" at bounding box center [458, 352] width 93 height 36
